Goal: Navigation & Orientation: Find specific page/section

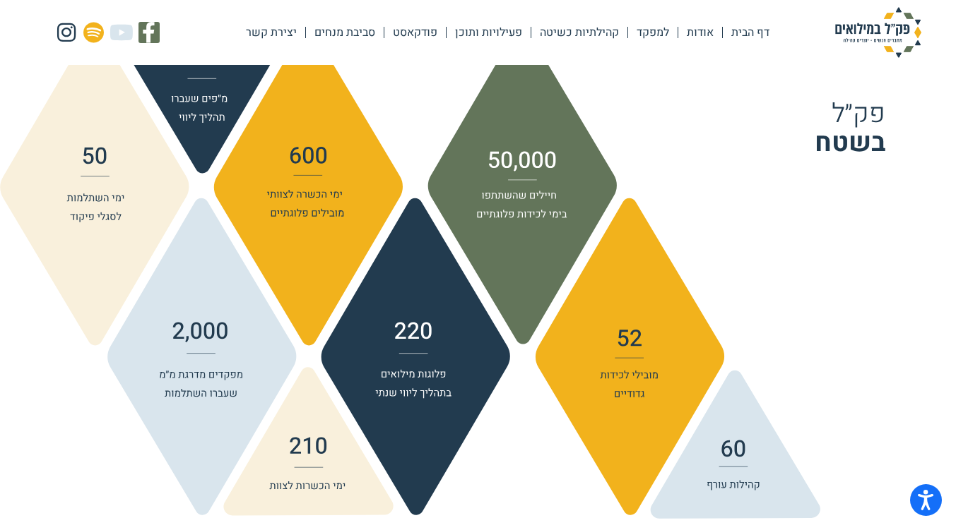
scroll to position [1526, 0]
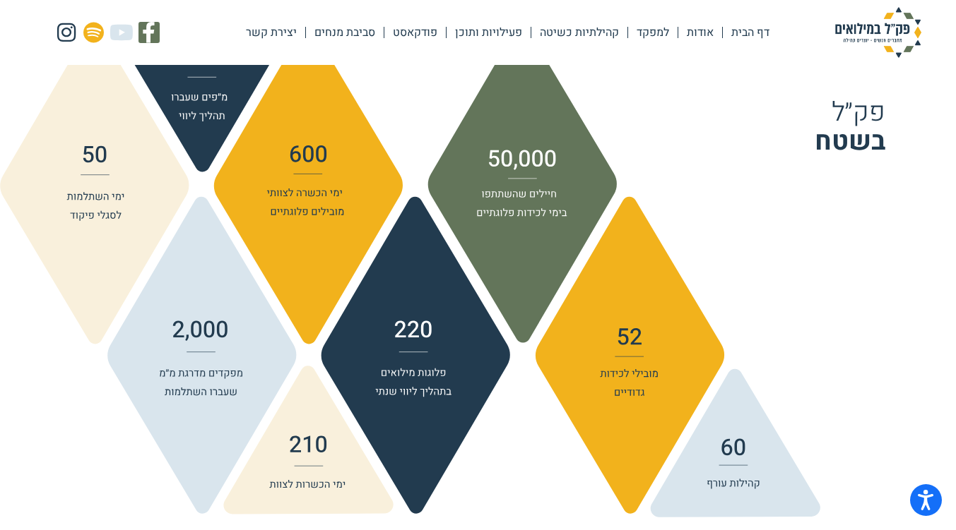
click at [699, 30] on link "אודות" at bounding box center [700, 32] width 44 height 32
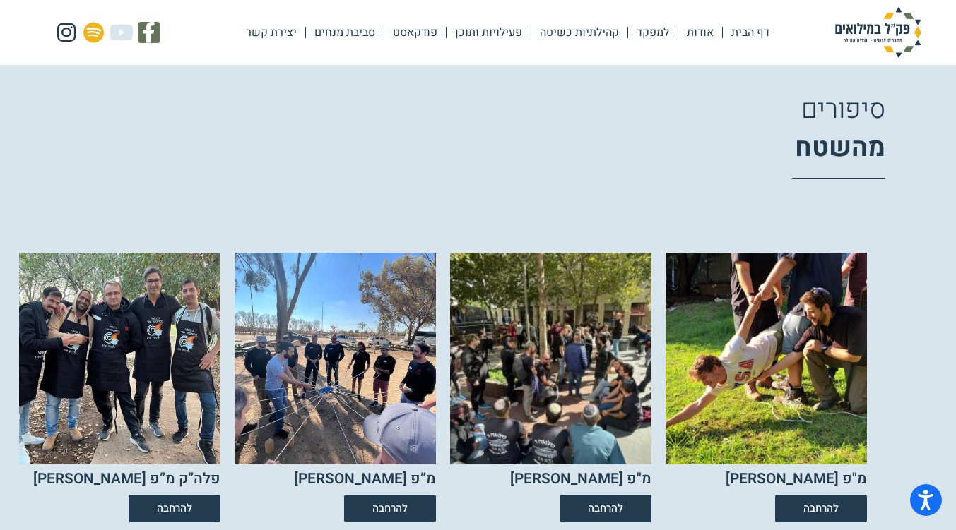
scroll to position [2250, 0]
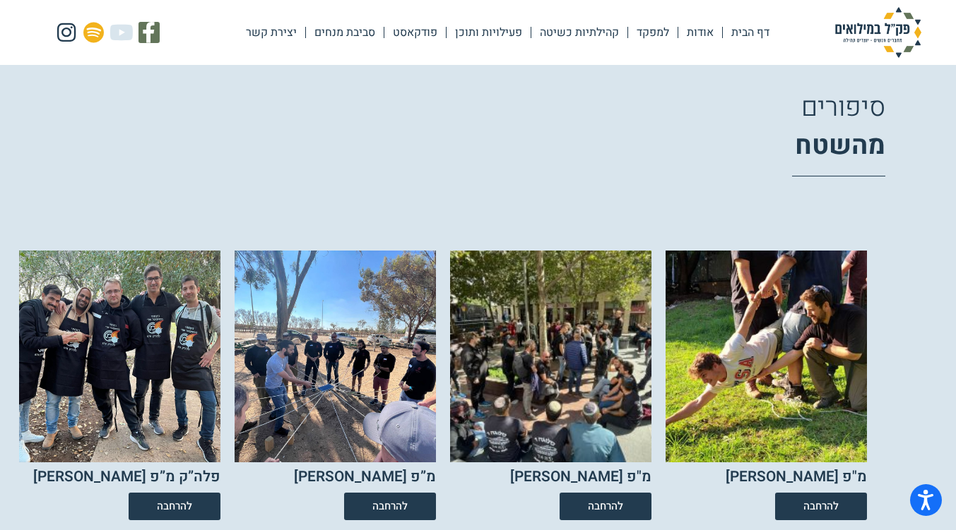
click at [502, 36] on link "פעילויות ותוכן" at bounding box center [488, 32] width 84 height 32
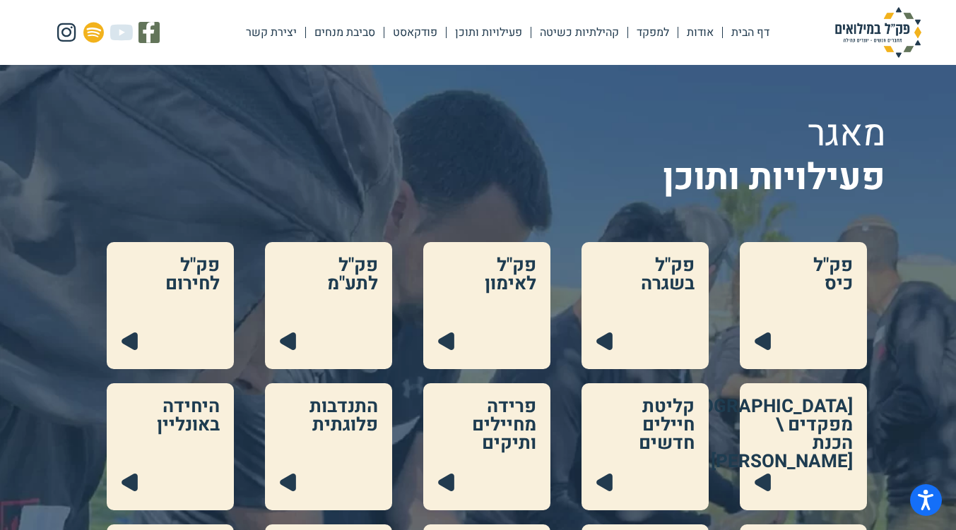
scroll to position [24, 0]
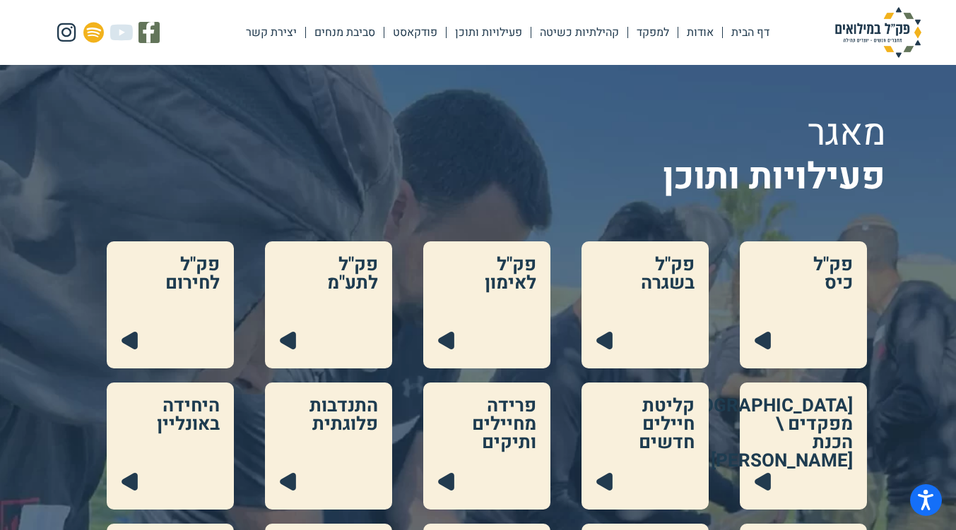
click at [797, 340] on link at bounding box center [803, 305] width 127 height 127
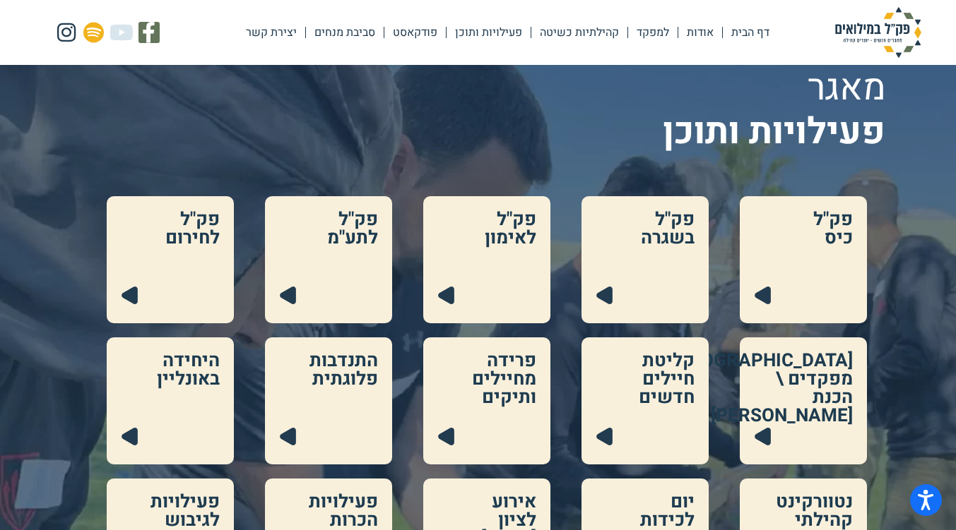
scroll to position [68, 0]
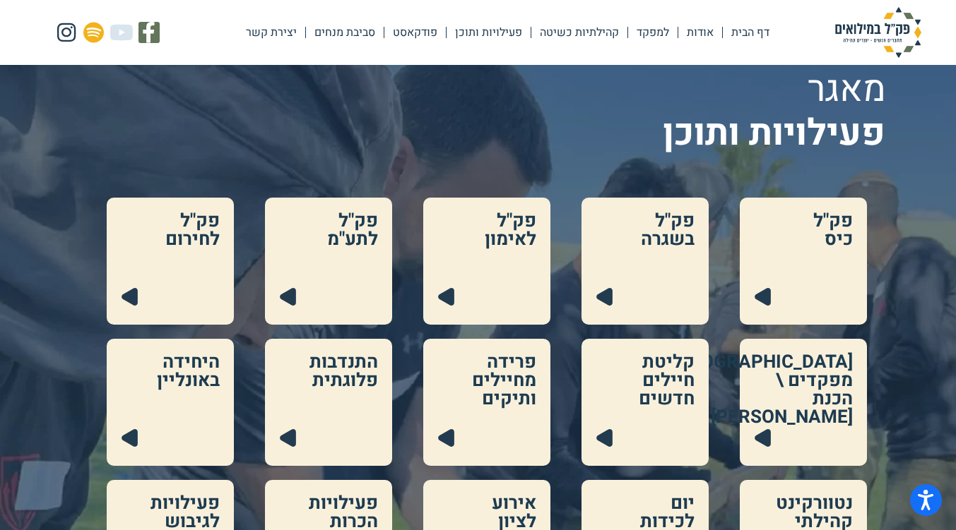
click at [131, 237] on link at bounding box center [170, 261] width 127 height 127
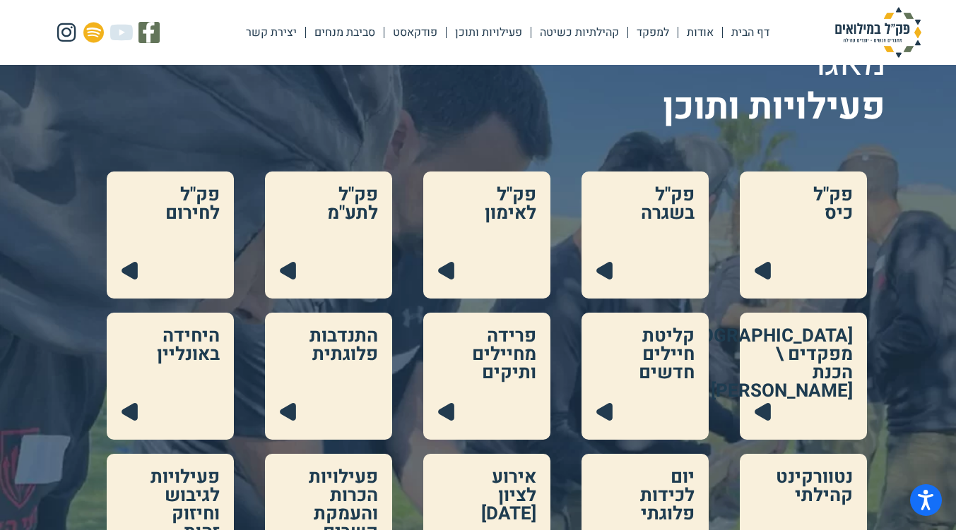
scroll to position [95, 0]
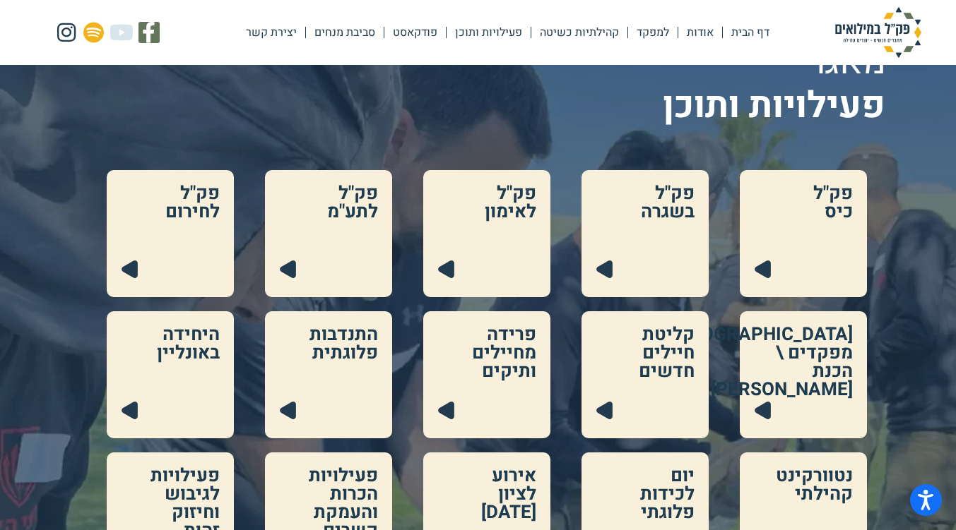
click at [189, 420] on link at bounding box center [170, 375] width 127 height 127
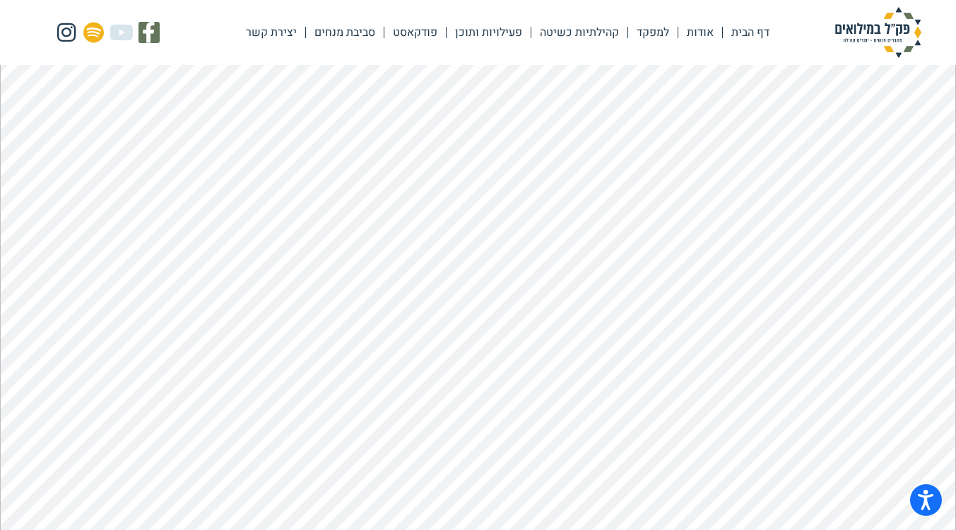
scroll to position [156, 0]
